Goal: Find specific page/section: Find specific page/section

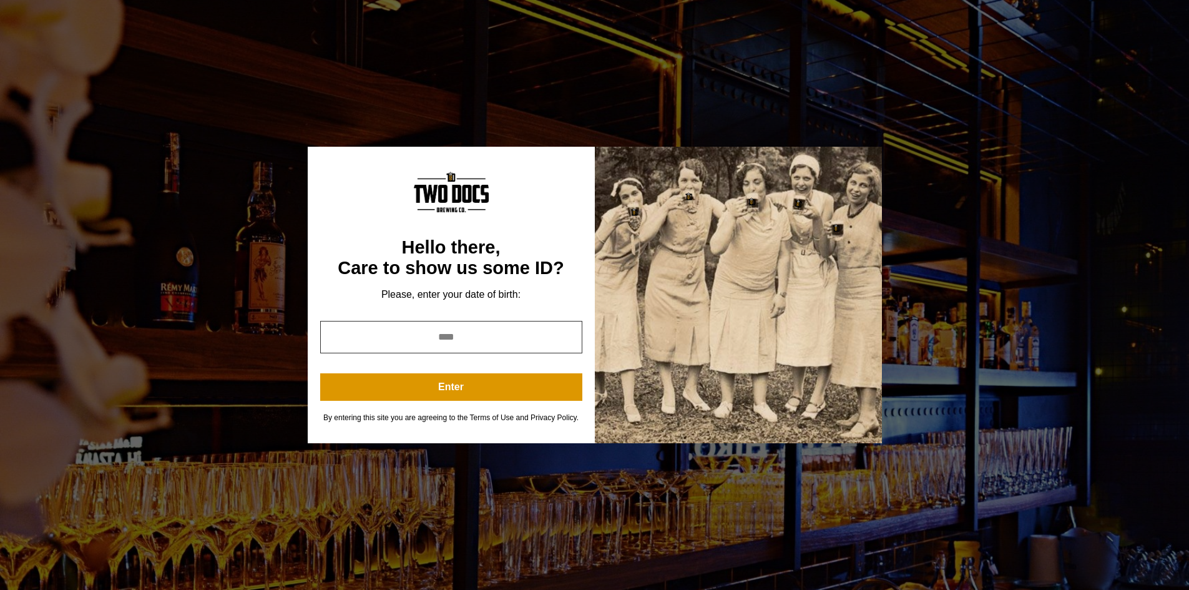
click at [465, 329] on input "year" at bounding box center [451, 337] width 262 height 32
type input "****"
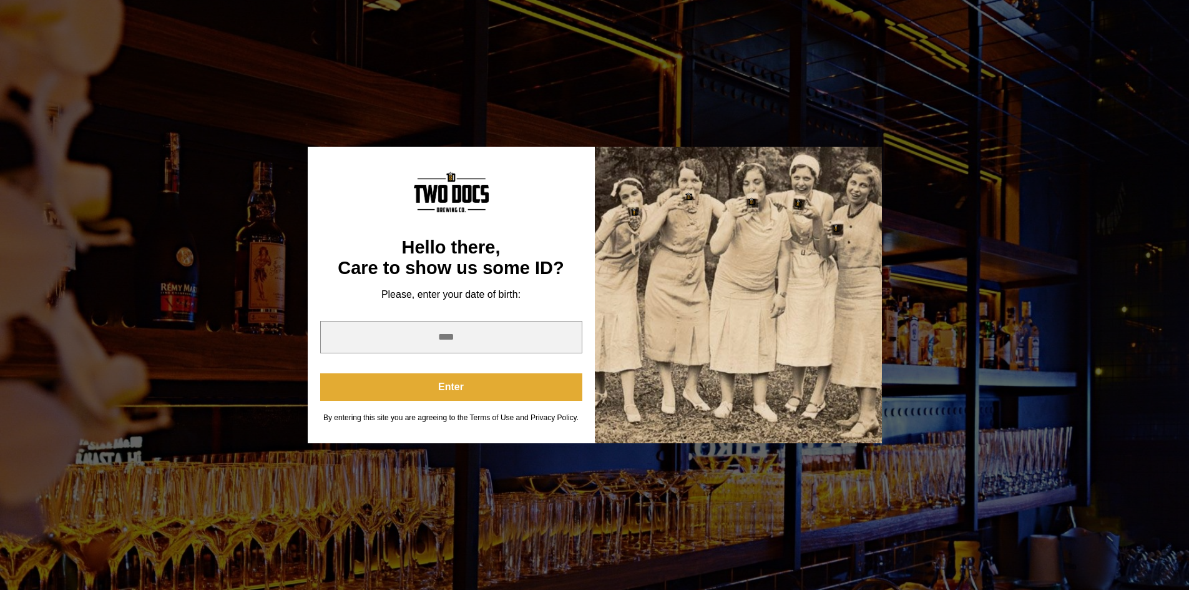
click at [451, 384] on button "Enter" at bounding box center [451, 386] width 262 height 27
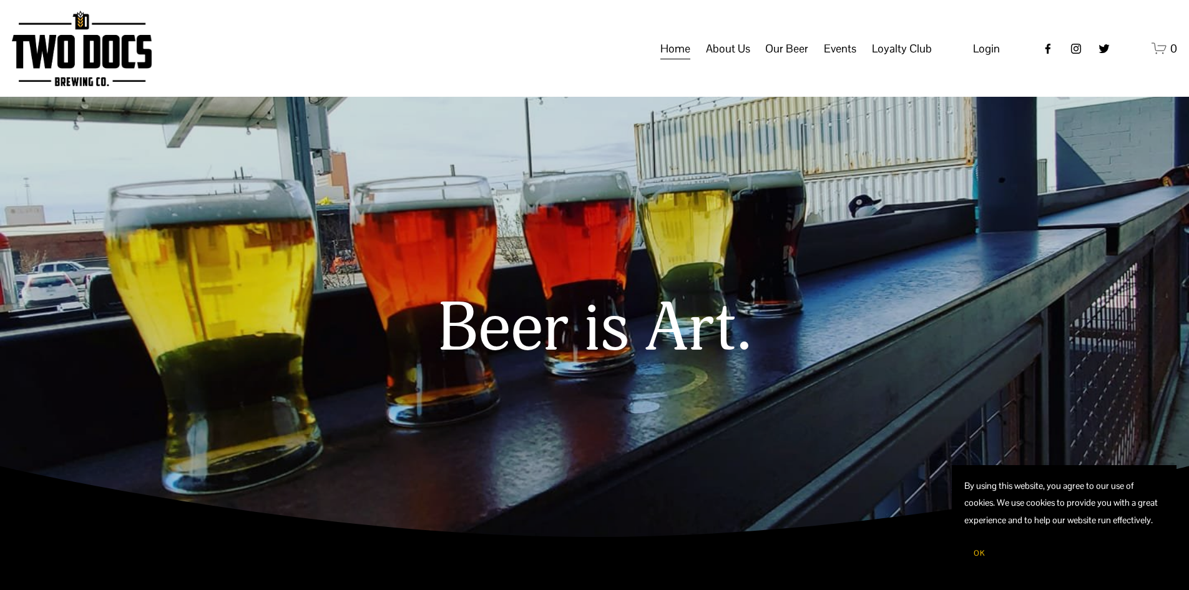
click at [0, 0] on span "Raiderland RED" at bounding box center [0, 0] width 0 height 0
